Goal: Download file/media

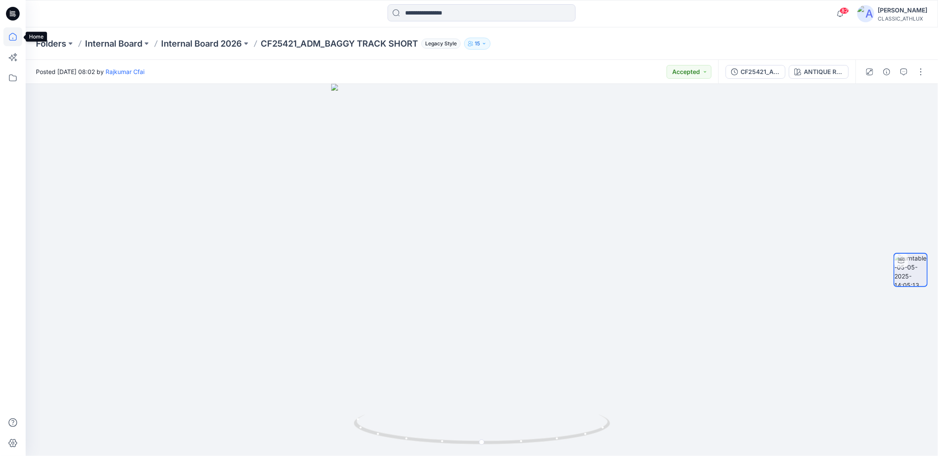
click at [10, 35] on icon at bounding box center [12, 36] width 19 height 19
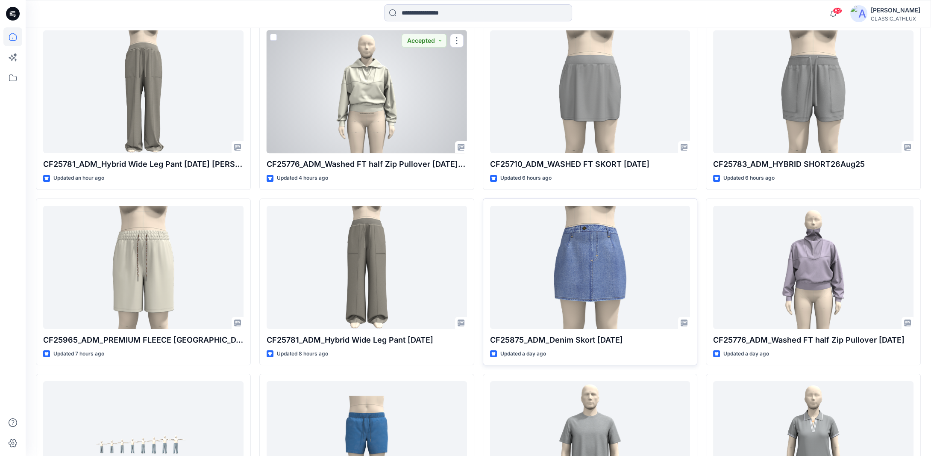
scroll to position [299, 0]
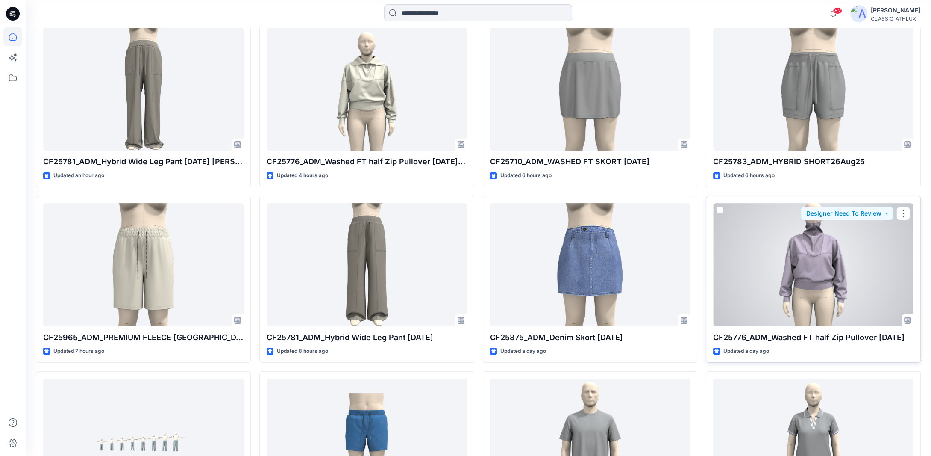
click at [834, 277] on div at bounding box center [813, 264] width 200 height 123
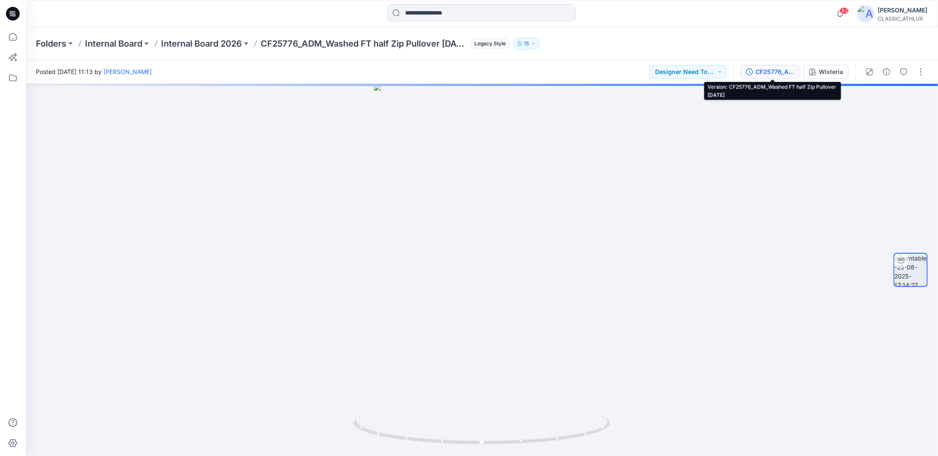
click at [779, 74] on div "CF25776_ADM_Washed FT half Zip Pullover [DATE]" at bounding box center [775, 71] width 39 height 9
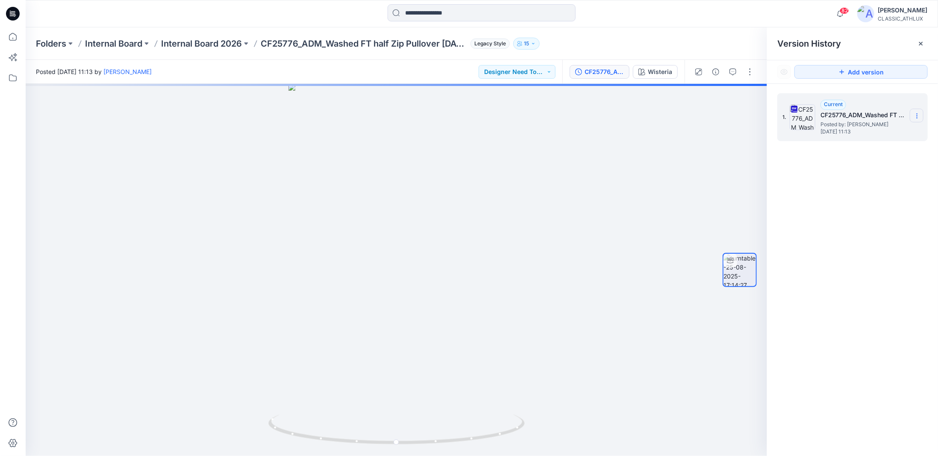
click at [914, 115] on icon at bounding box center [917, 115] width 7 height 7
click at [866, 130] on span "Download Source BW File" at bounding box center [873, 132] width 71 height 10
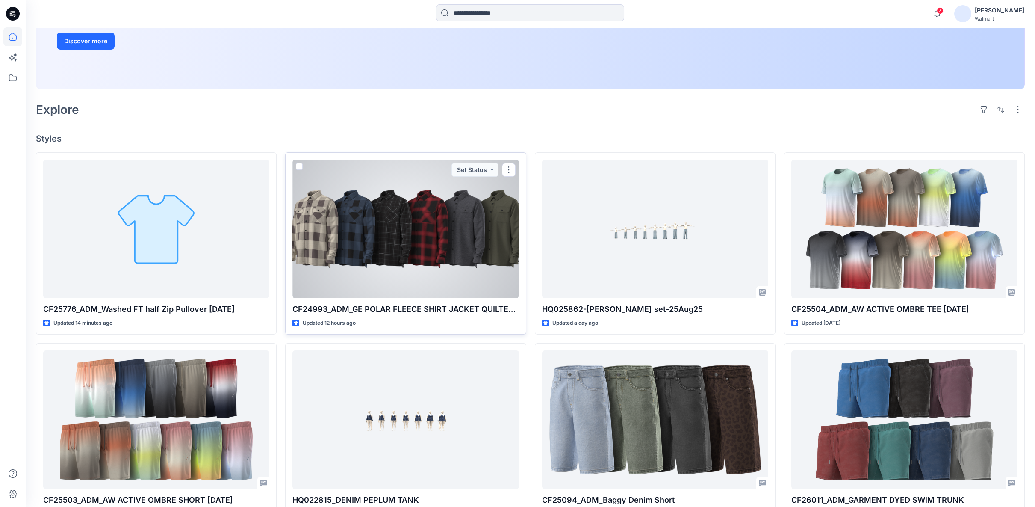
scroll to position [190, 0]
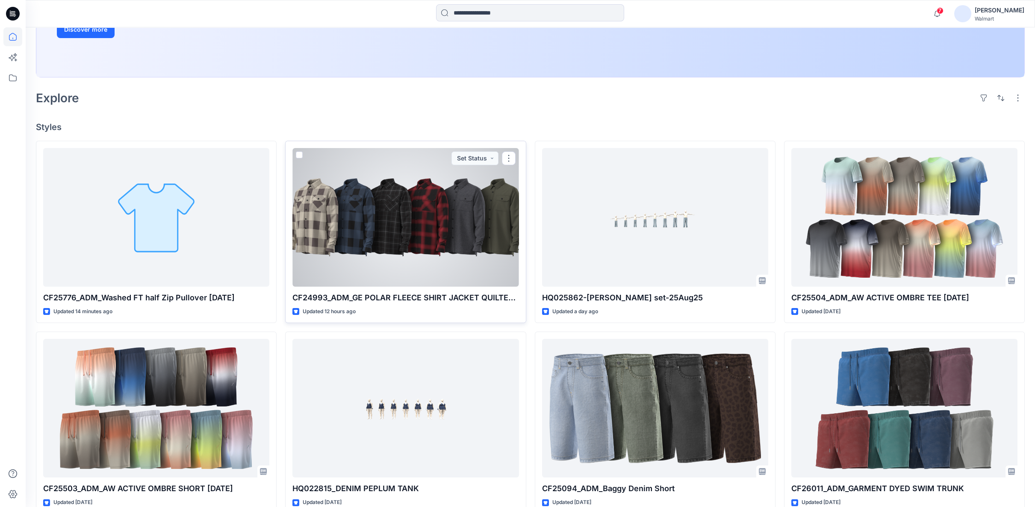
click at [437, 216] on div at bounding box center [405, 217] width 226 height 139
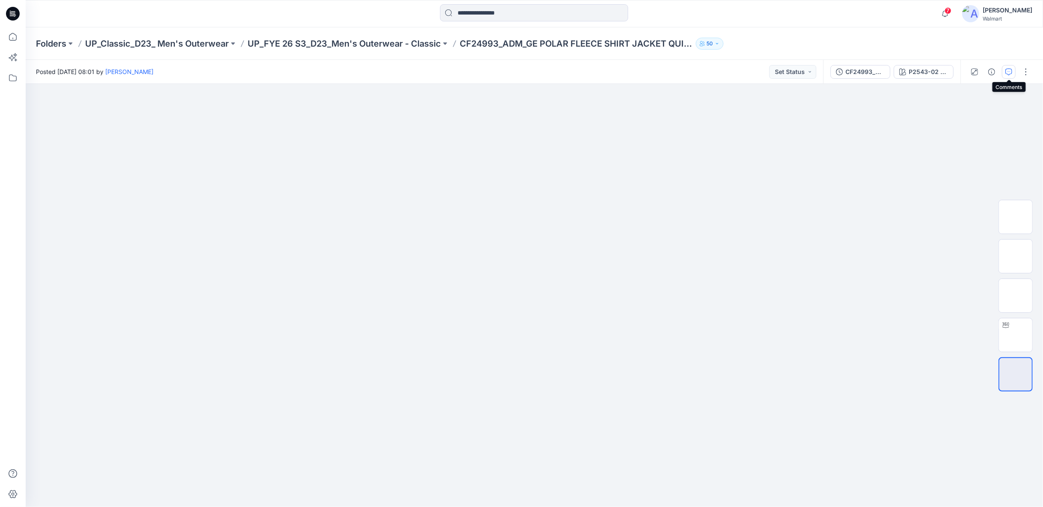
click at [1006, 71] on icon "button" at bounding box center [1008, 71] width 7 height 7
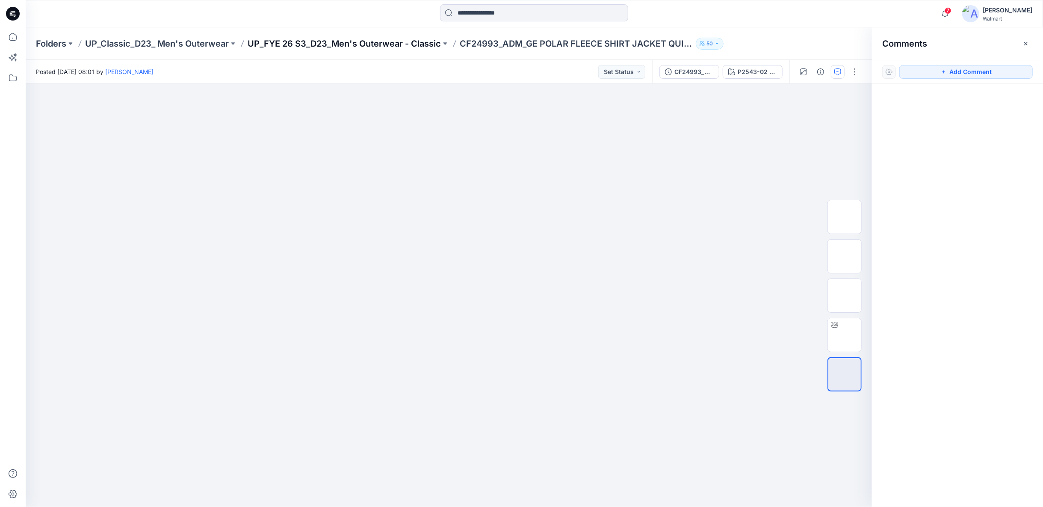
click at [373, 46] on p "UP_FYE 26 S3_D23_Men's Outerwear - Classic" at bounding box center [344, 44] width 193 height 12
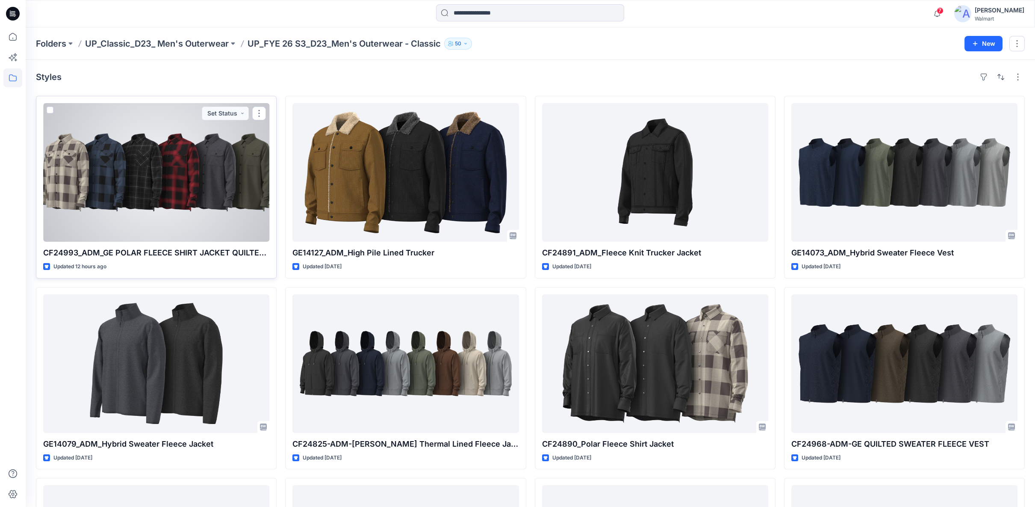
click at [203, 183] on div at bounding box center [156, 172] width 226 height 139
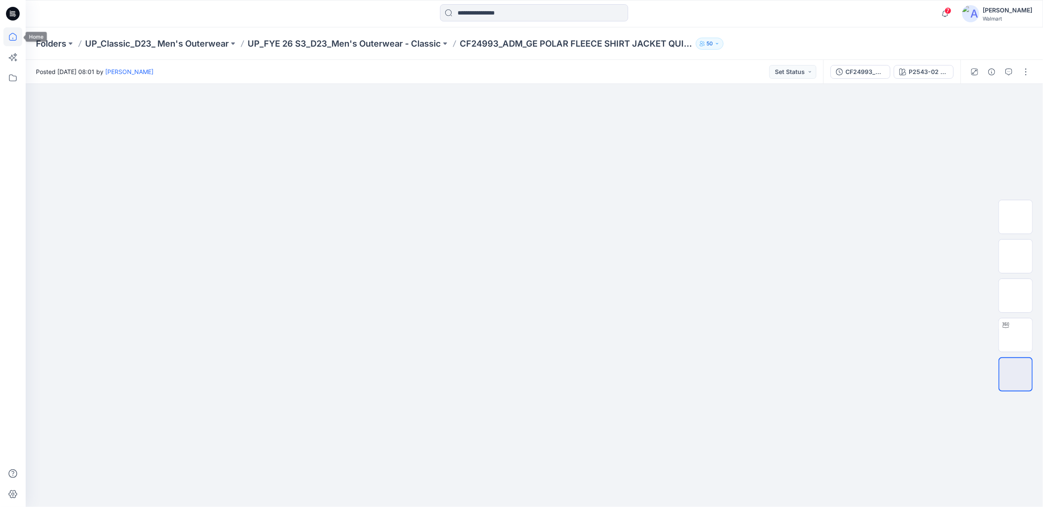
click at [15, 35] on icon at bounding box center [12, 36] width 19 height 19
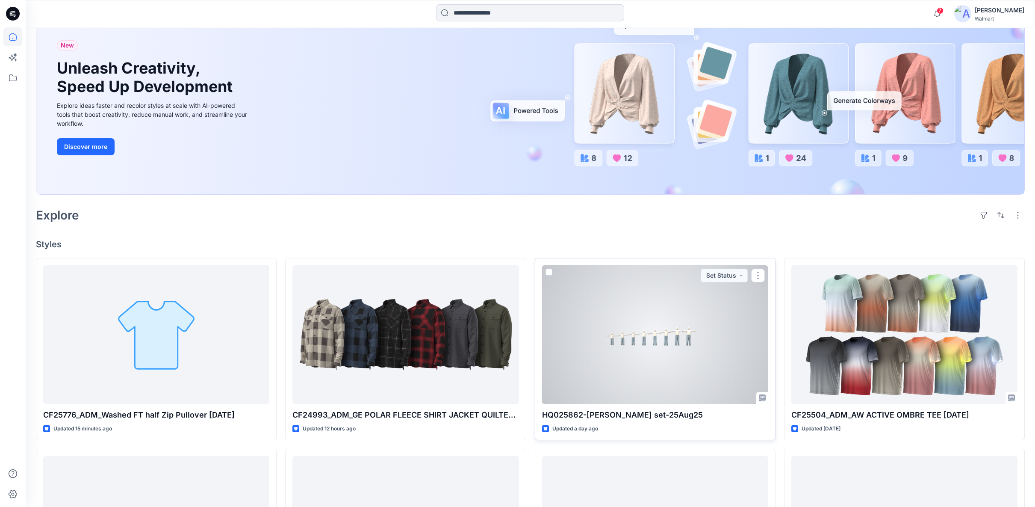
scroll to position [48, 0]
